Goal: Transaction & Acquisition: Purchase product/service

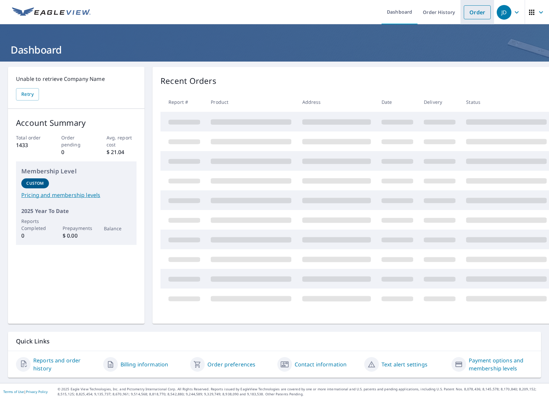
click at [470, 17] on link "Order" at bounding box center [476, 12] width 27 height 14
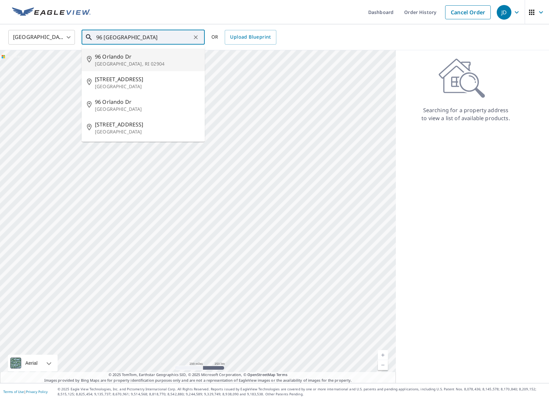
click at [115, 61] on p "[GEOGRAPHIC_DATA], RI 02904" at bounding box center [147, 64] width 104 height 7
type input "[STREET_ADDRESS][PERSON_NAME]"
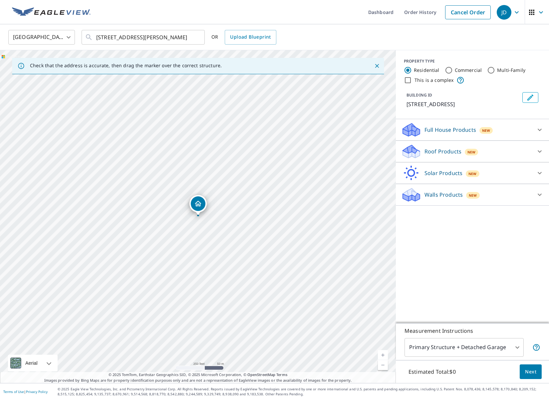
click at [383, 352] on link "Current Level 17, Zoom In" at bounding box center [383, 355] width 10 height 10
click at [383, 352] on link "Current Level 18, Zoom In" at bounding box center [383, 355] width 10 height 10
click at [383, 352] on link "Current Level 19, Zoom In" at bounding box center [383, 355] width 10 height 10
click at [536, 154] on icon at bounding box center [539, 151] width 8 height 8
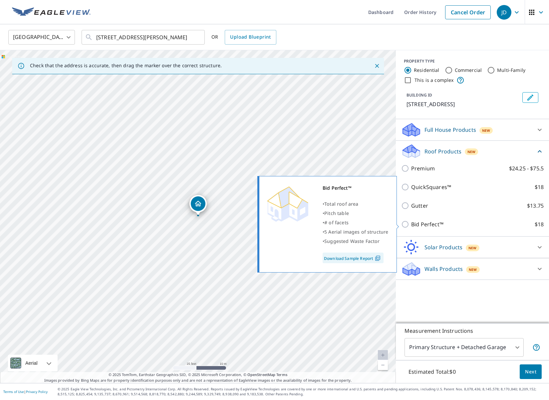
click at [405, 223] on input "Bid Perfect™ $18" at bounding box center [406, 224] width 10 height 8
checkbox input "true"
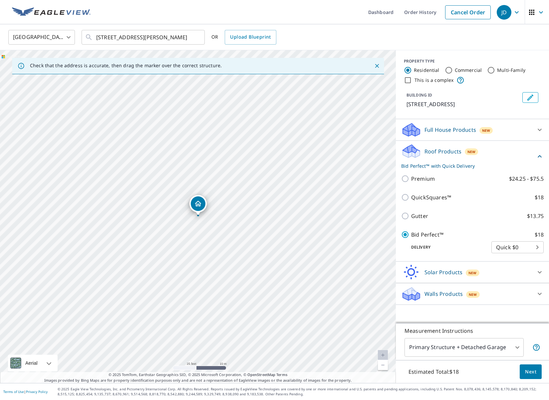
click at [534, 368] on span "Next" at bounding box center [530, 372] width 11 height 8
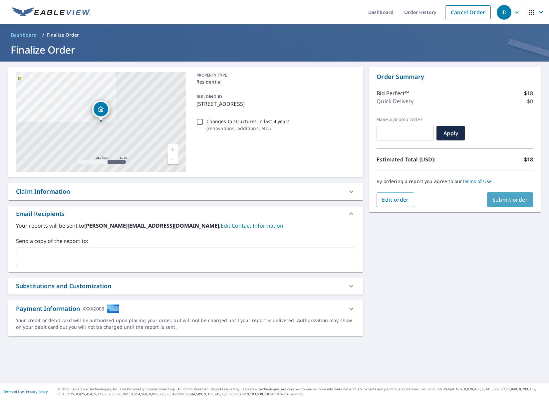
click at [521, 200] on span "Submit order" at bounding box center [510, 199] width 36 height 7
